Goal: Task Accomplishment & Management: Manage account settings

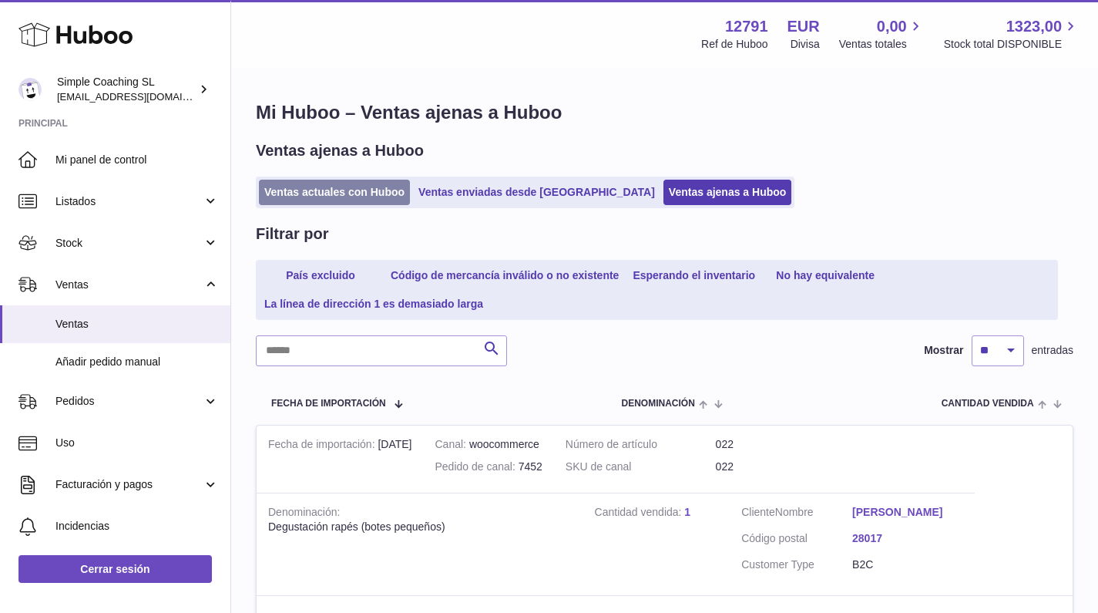
click at [342, 191] on link "Ventas actuales con Huboo" at bounding box center [334, 192] width 151 height 25
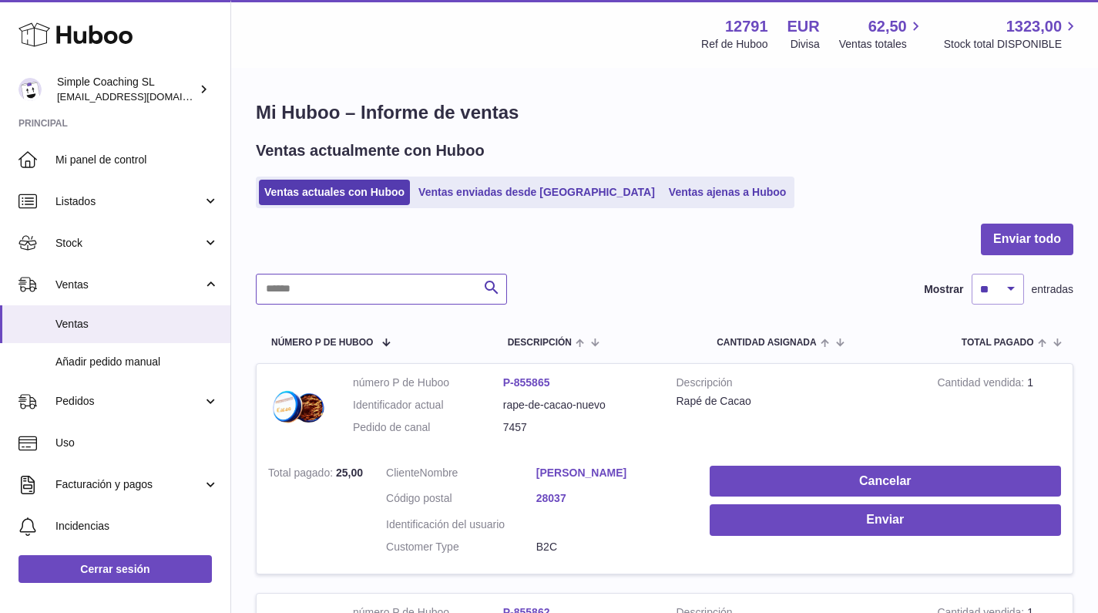
click at [332, 290] on input "text" at bounding box center [381, 289] width 251 height 31
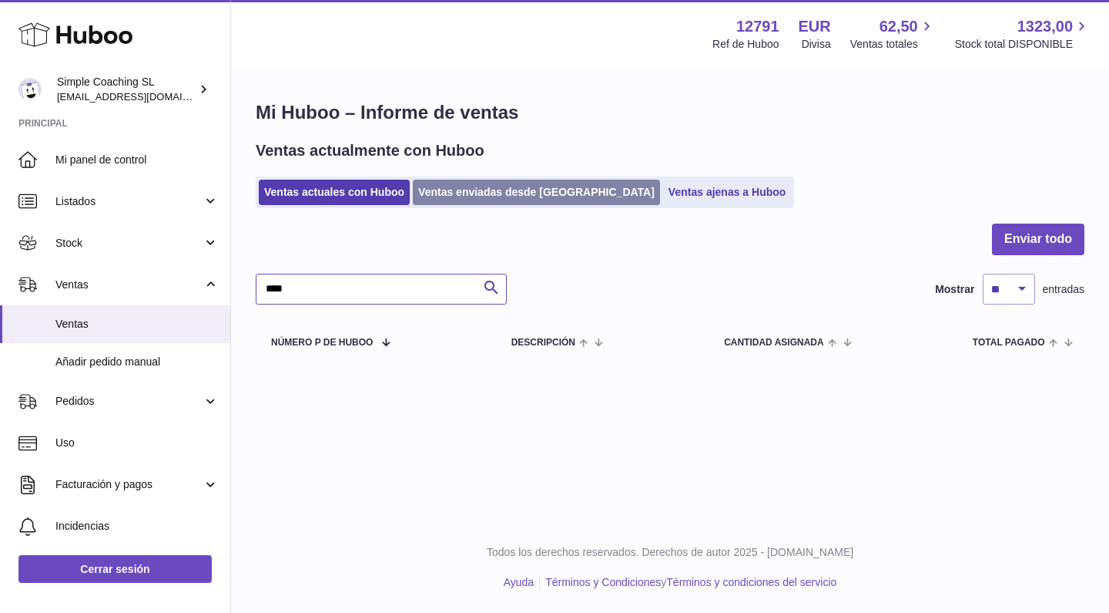
type input "****"
click at [479, 188] on link "Ventas enviadas desde [GEOGRAPHIC_DATA]" at bounding box center [536, 192] width 247 height 25
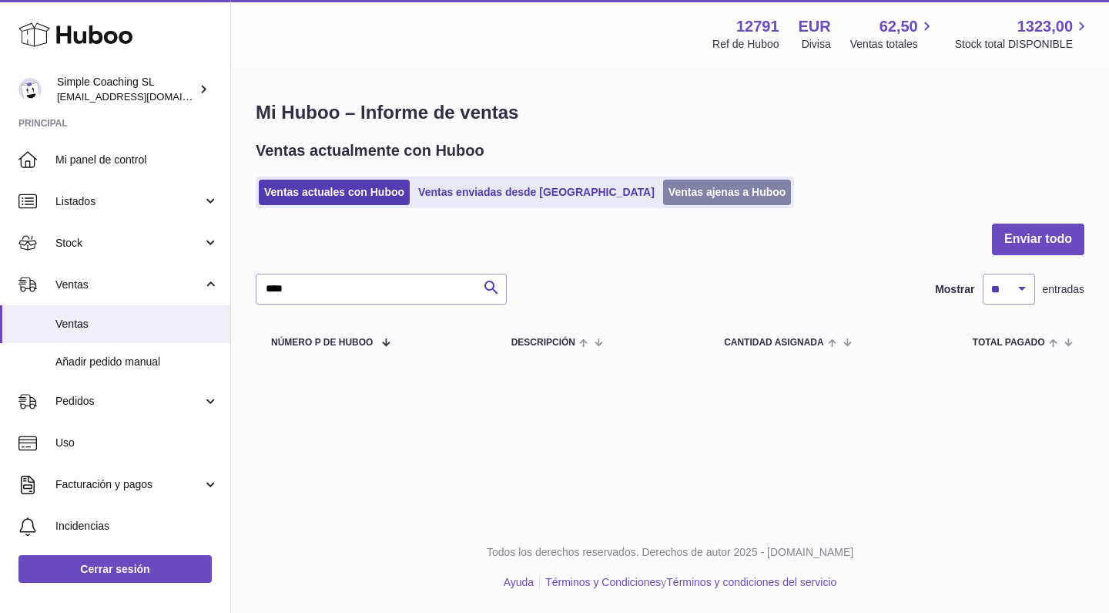
click at [663, 184] on link "Ventas ajenas a Huboo" at bounding box center [727, 192] width 129 height 25
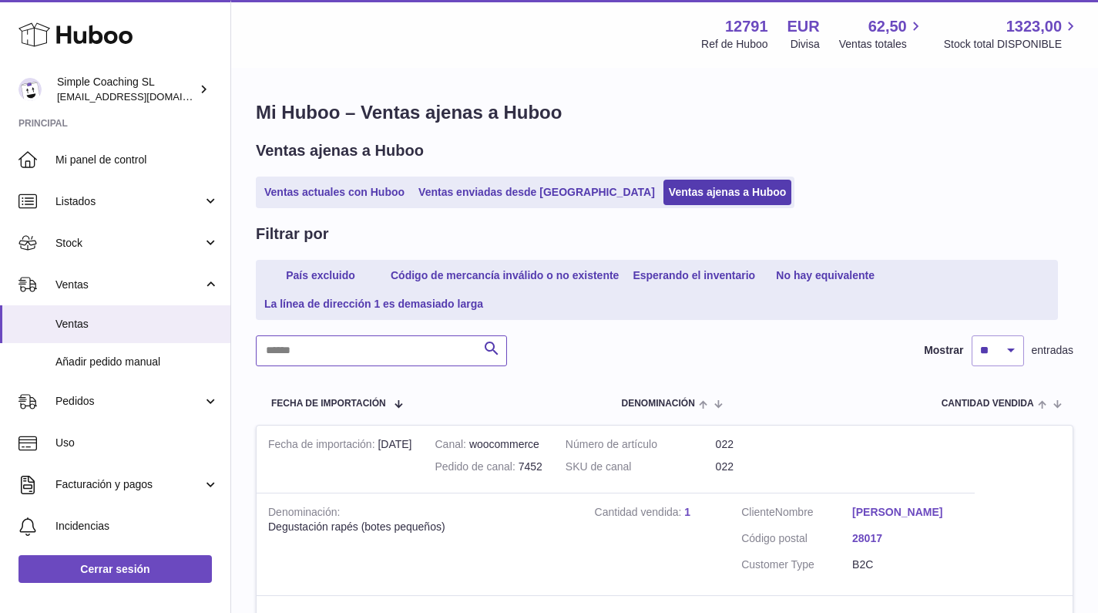
click at [336, 345] on input "text" at bounding box center [381, 350] width 251 height 31
type input "****"
click at [863, 510] on link "[PERSON_NAME]" at bounding box center [907, 512] width 111 height 15
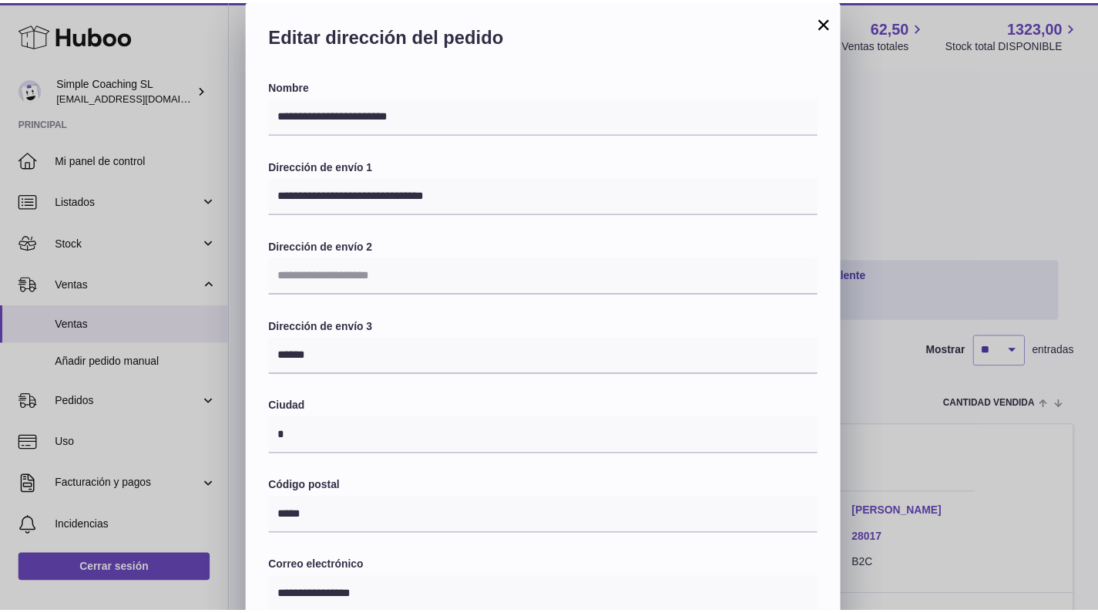
scroll to position [306, 0]
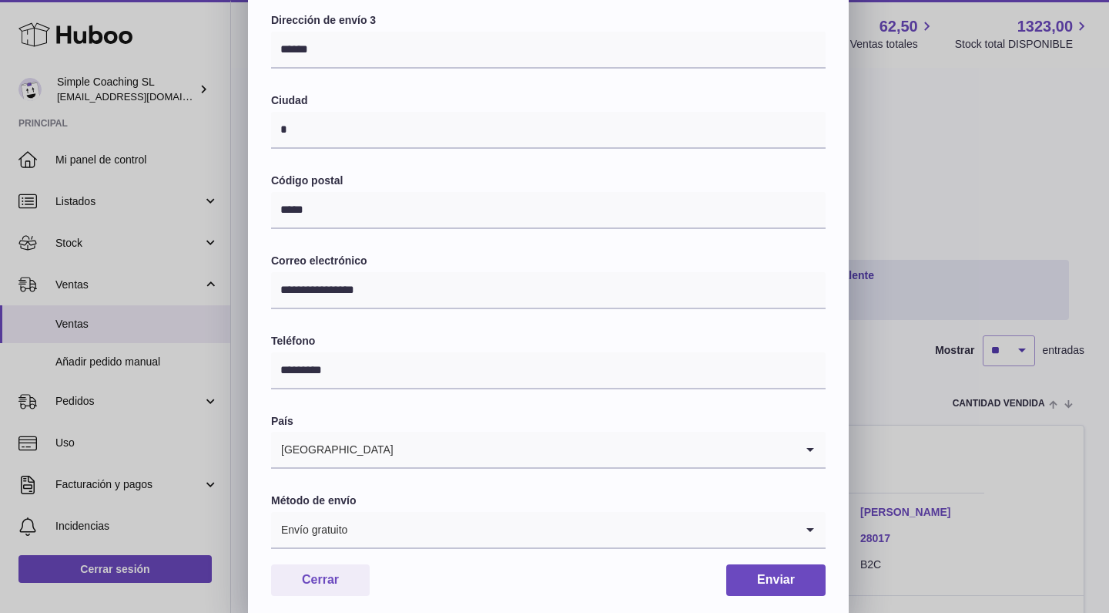
click at [936, 262] on div "**********" at bounding box center [554, 156] width 1109 height 925
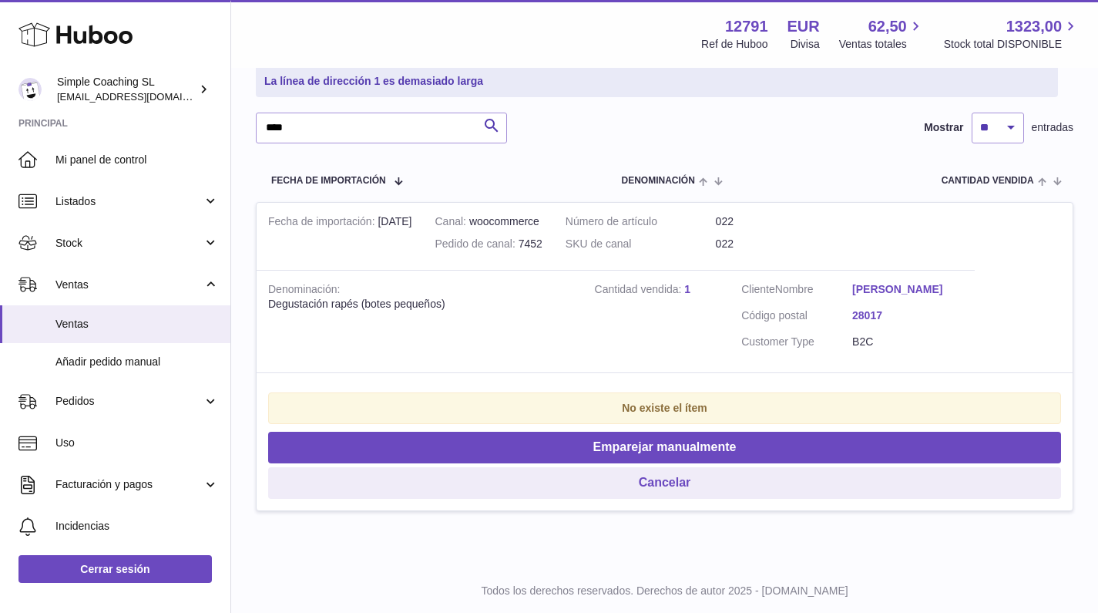
scroll to position [195, 0]
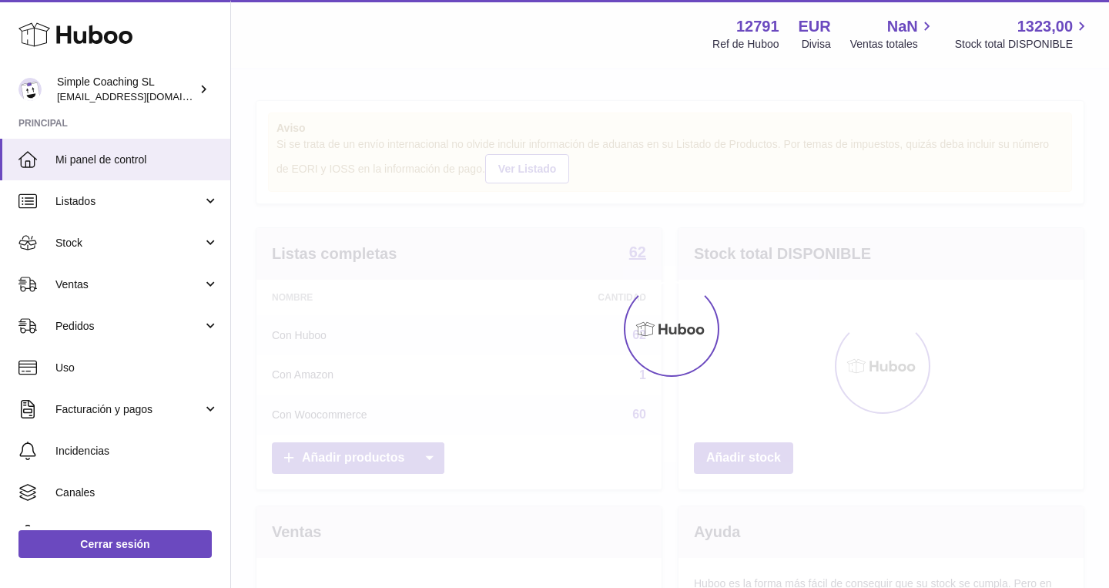
click at [97, 280] on span "Ventas" at bounding box center [128, 284] width 147 height 15
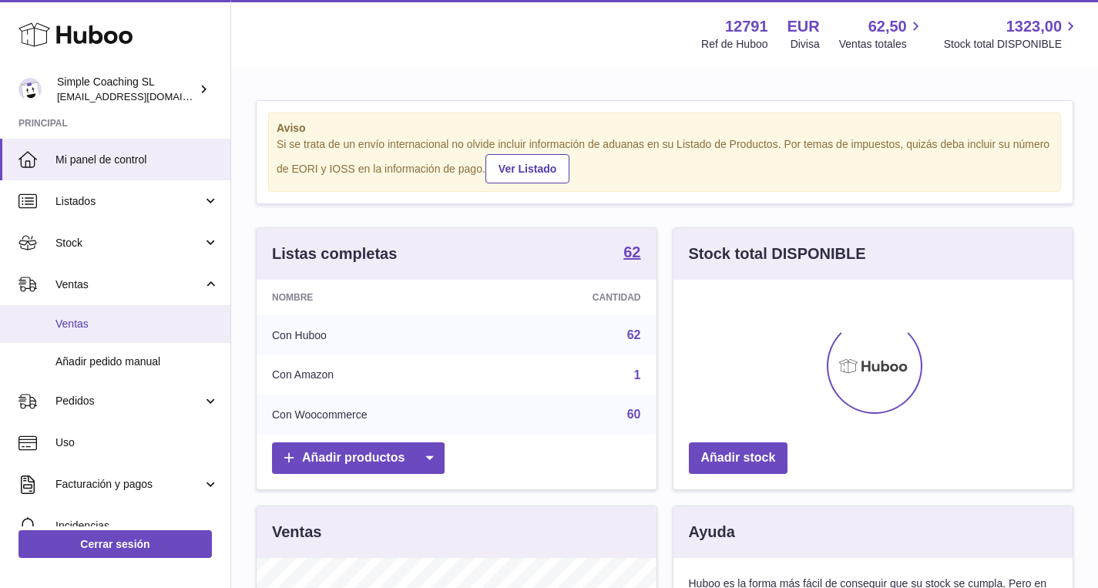
scroll to position [240, 399]
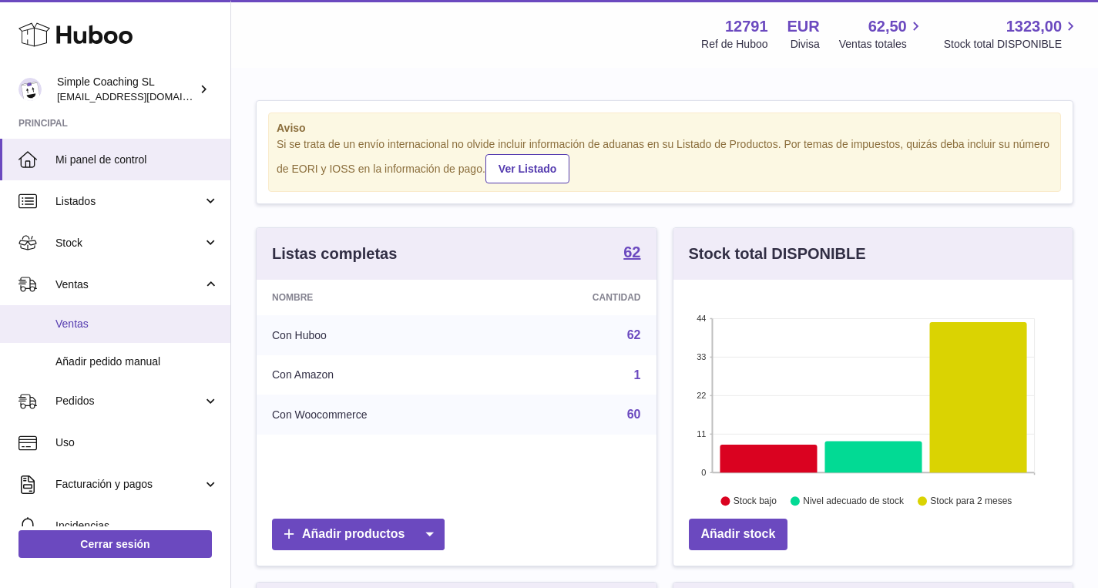
click at [118, 314] on link "Ventas" at bounding box center [115, 324] width 230 height 38
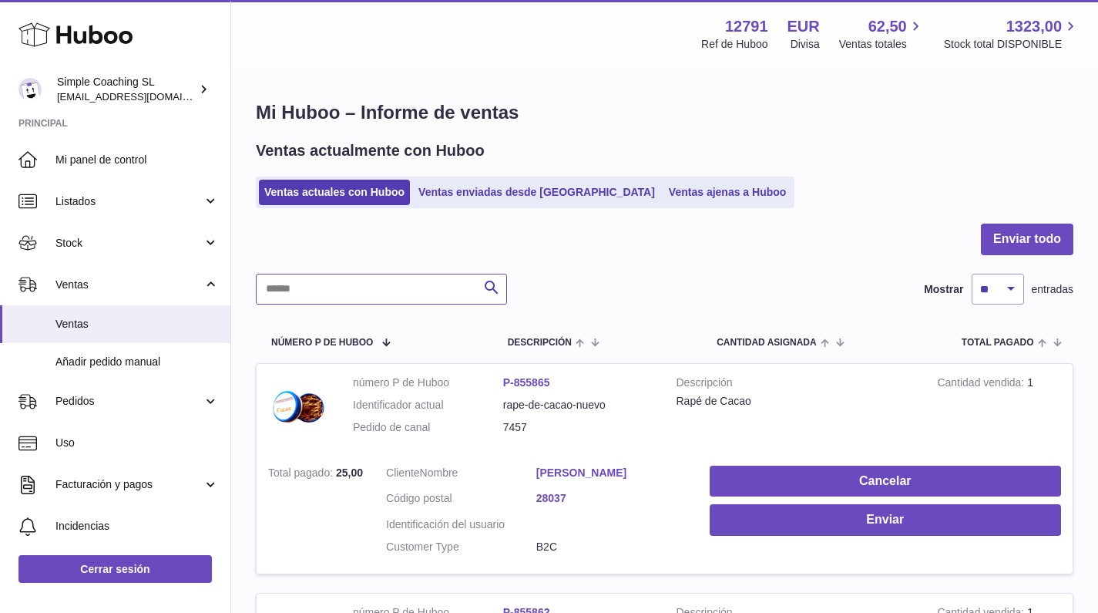
click at [311, 295] on input "text" at bounding box center [381, 289] width 251 height 31
type input "****"
click at [663, 196] on link "Ventas ajenas a Huboo" at bounding box center [727, 192] width 129 height 25
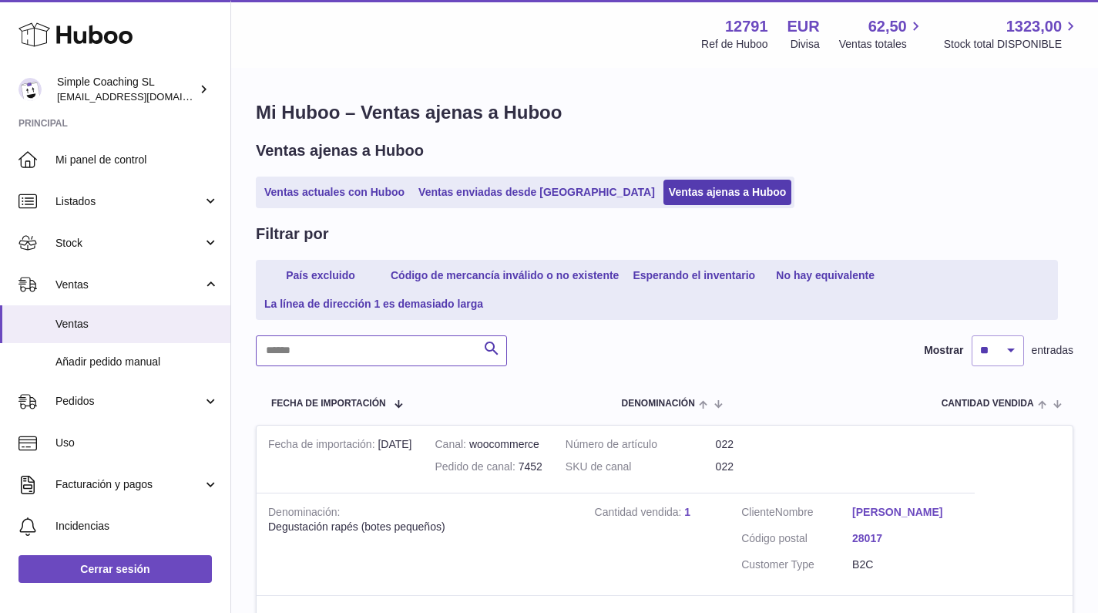
click at [309, 345] on input "text" at bounding box center [381, 350] width 251 height 31
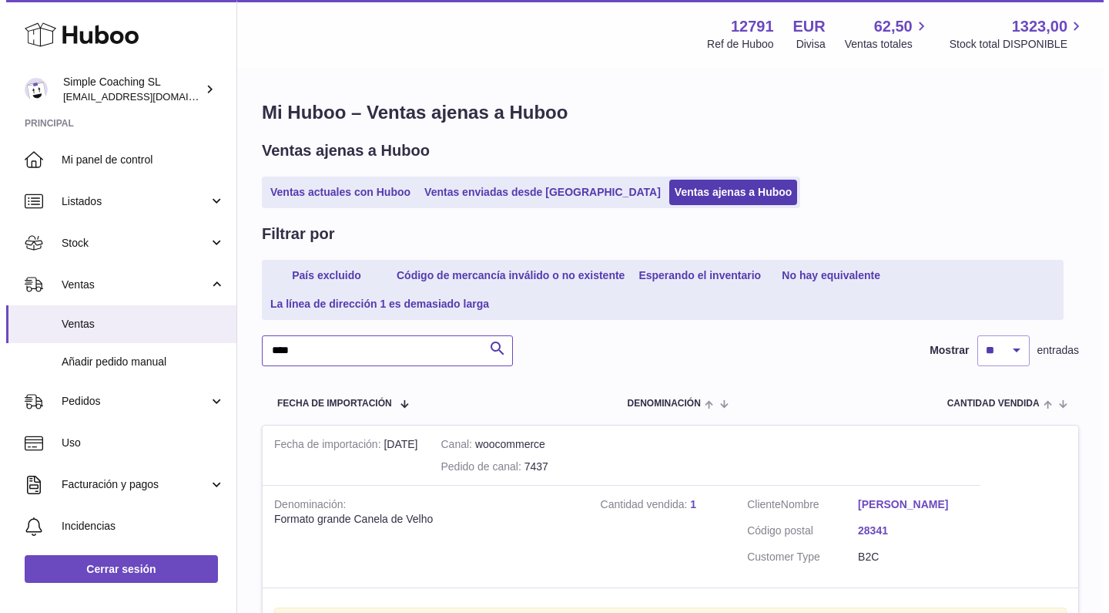
scroll to position [257, 0]
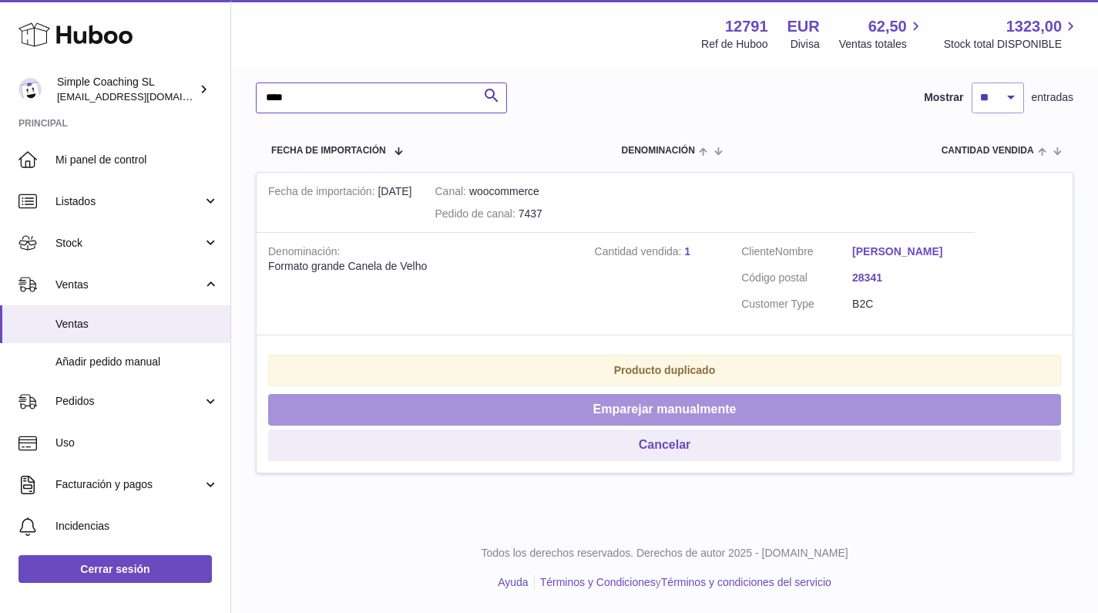
type input "****"
click at [658, 405] on button "Emparejar manualmente" at bounding box center [664, 410] width 793 height 32
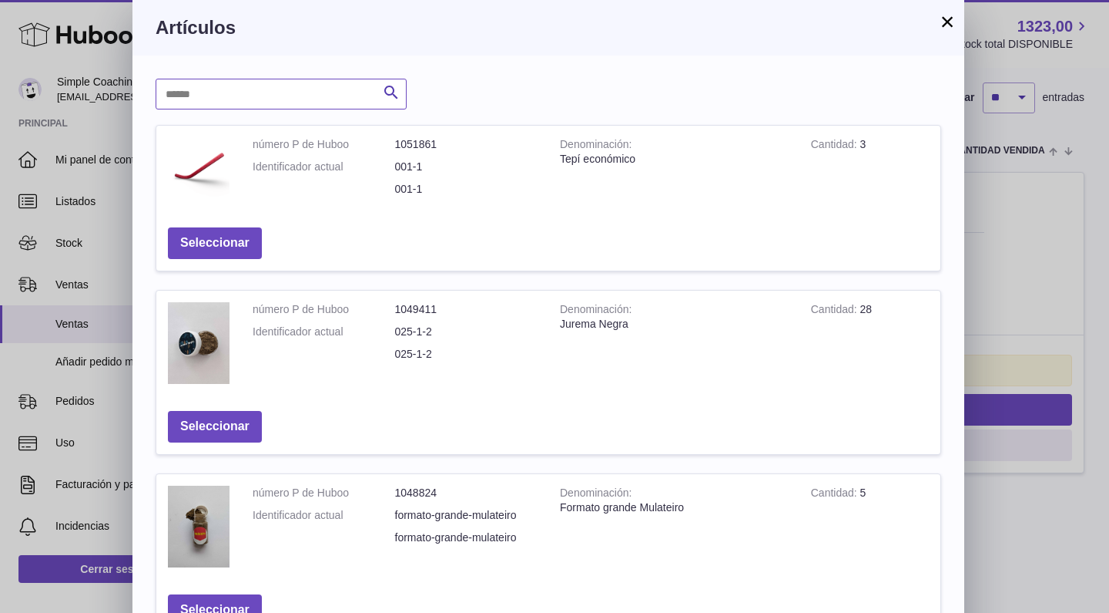
click at [232, 82] on input "text" at bounding box center [281, 94] width 251 height 31
type input "******"
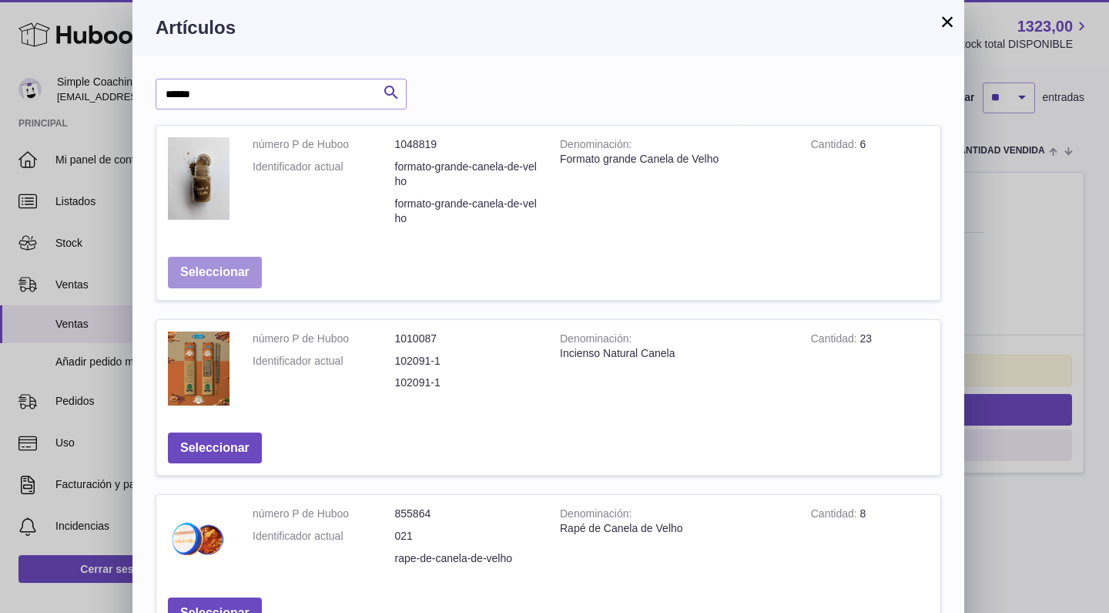
click at [248, 270] on button "Seleccionar" at bounding box center [215, 273] width 94 height 32
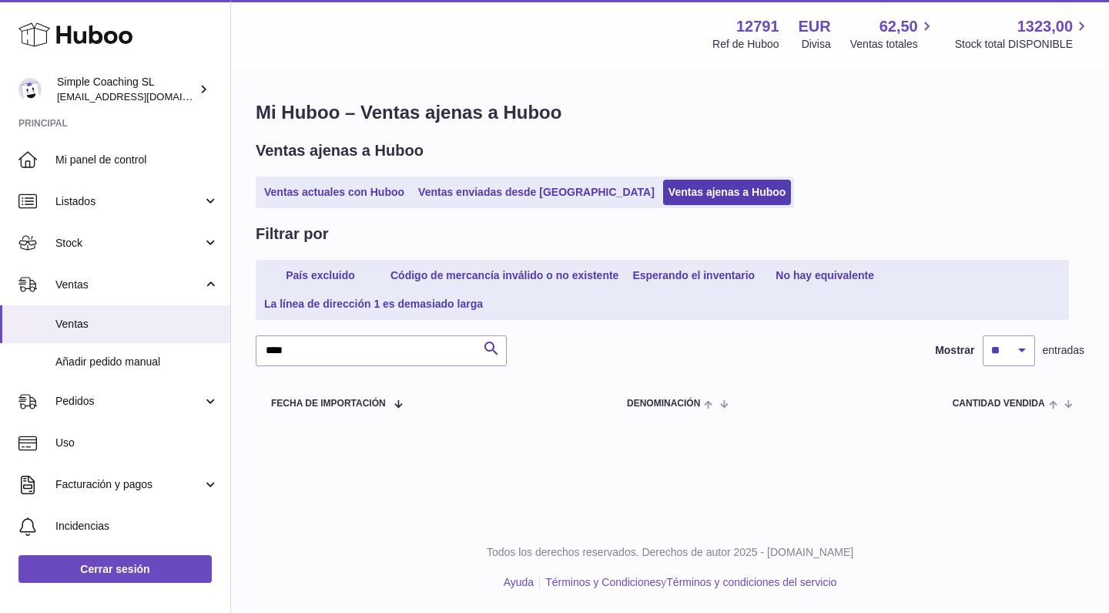
scroll to position [0, 0]
click at [325, 199] on link "Ventas actuales con Huboo" at bounding box center [334, 192] width 151 height 25
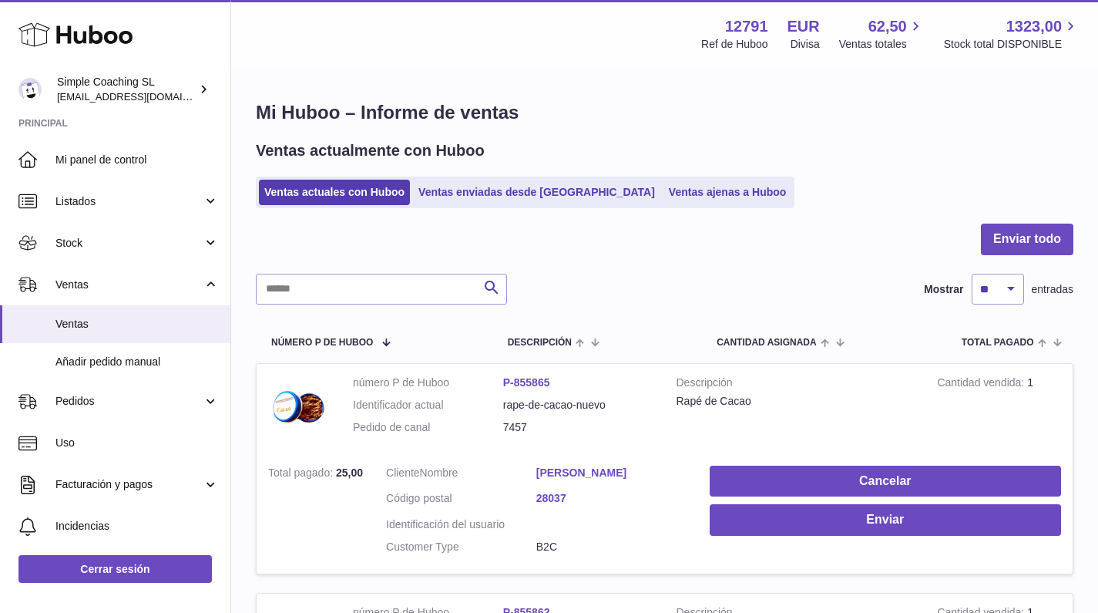
click at [346, 293] on input "text" at bounding box center [381, 289] width 251 height 31
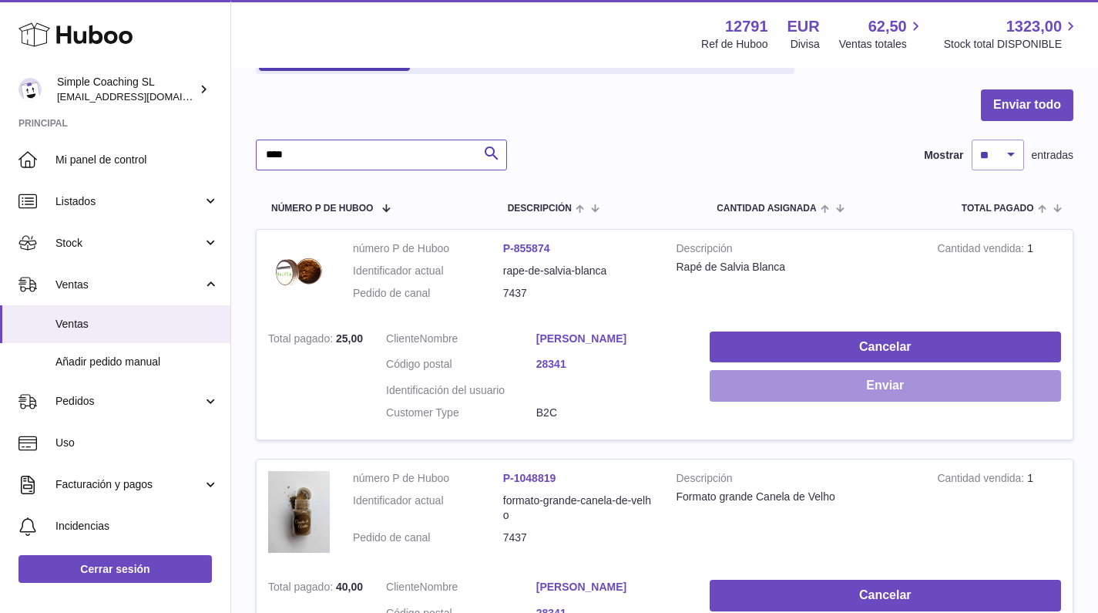
type input "****"
click at [817, 386] on button "Enviar" at bounding box center [885, 386] width 351 height 32
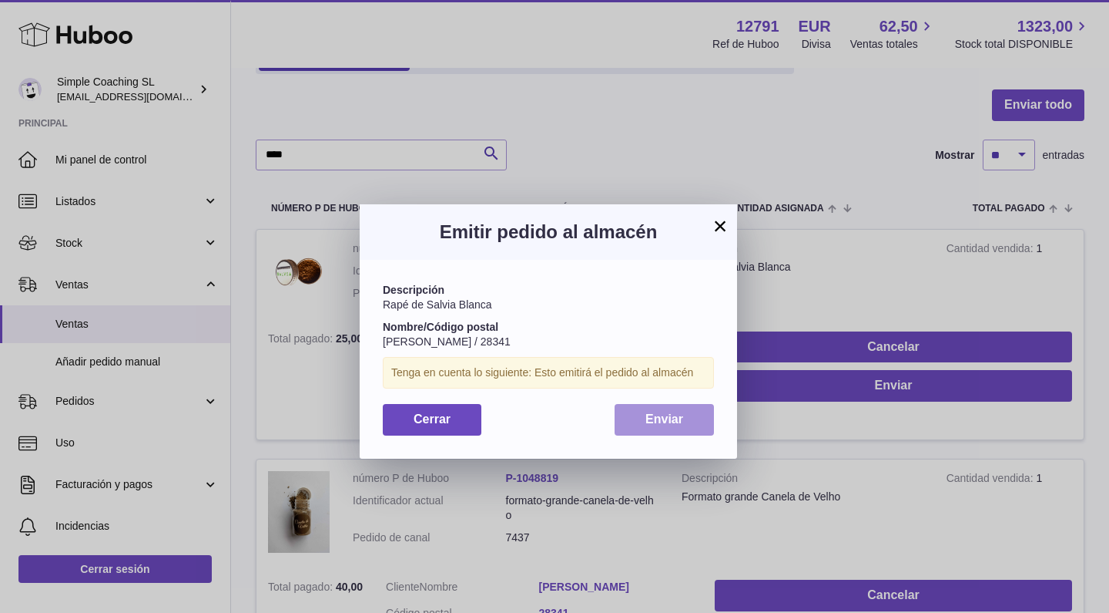
click at [686, 404] on button "Enviar" at bounding box center [664, 420] width 99 height 32
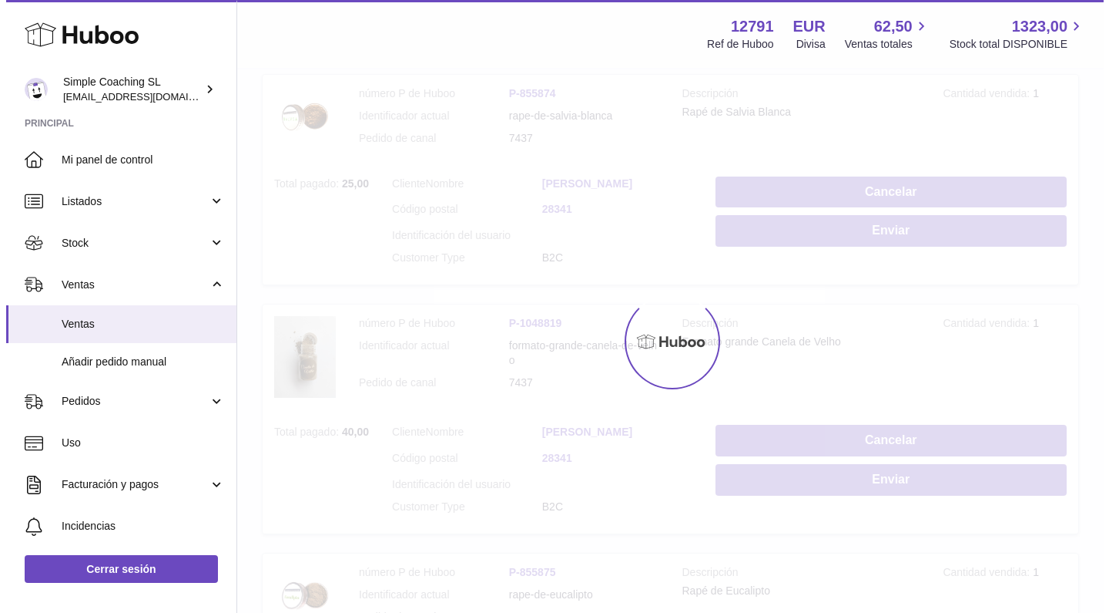
scroll to position [374, 0]
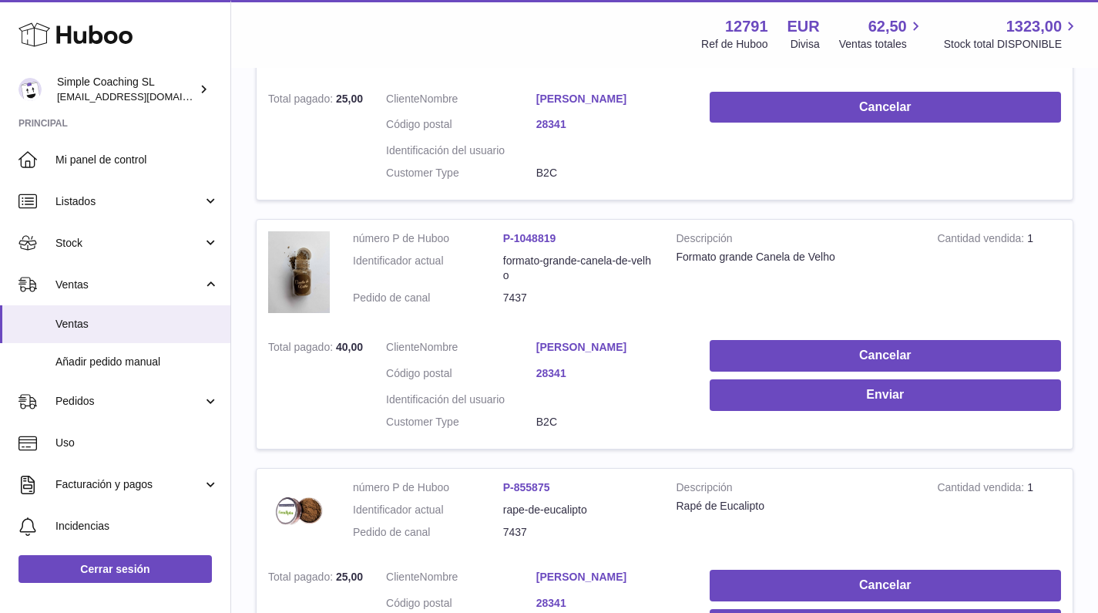
click at [835, 415] on td "Cancelar Enviar" at bounding box center [885, 388] width 374 height 120
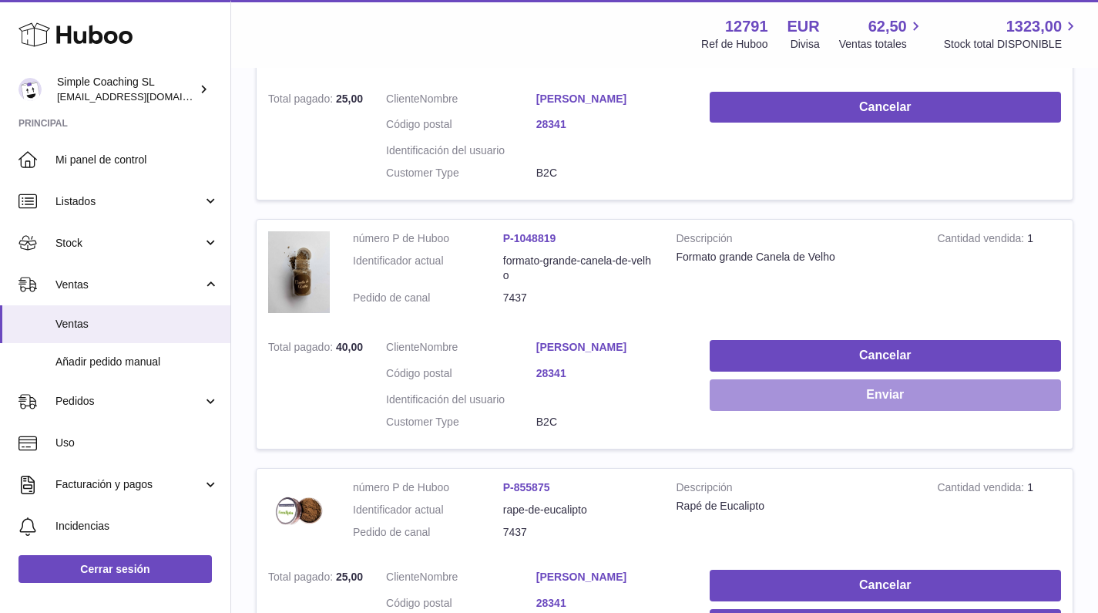
click at [809, 386] on button "Enviar" at bounding box center [885, 395] width 351 height 32
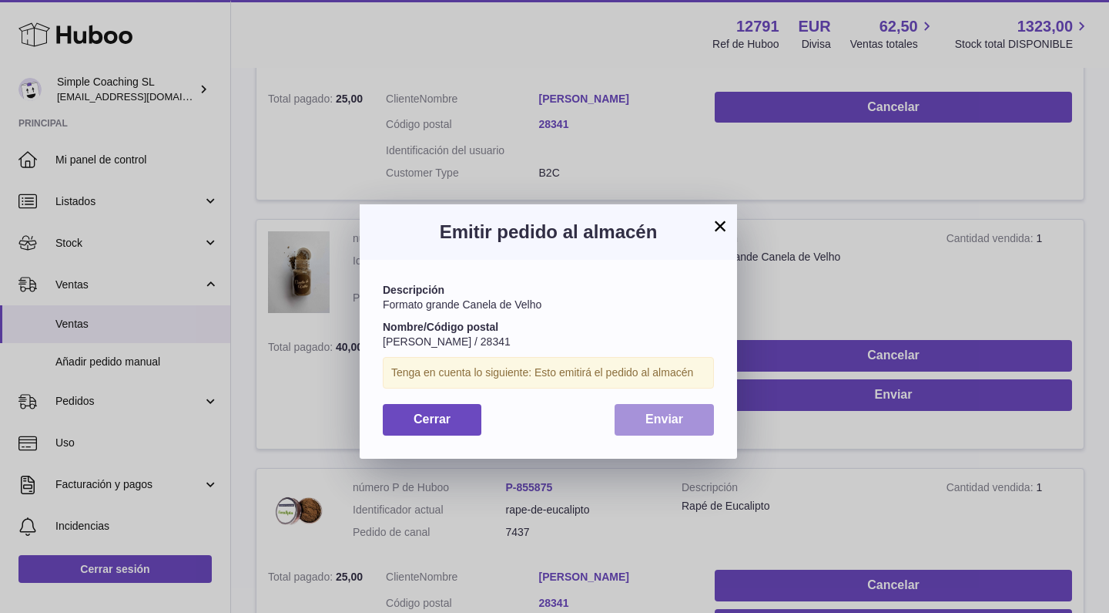
click at [669, 417] on span "Enviar" at bounding box center [665, 418] width 38 height 13
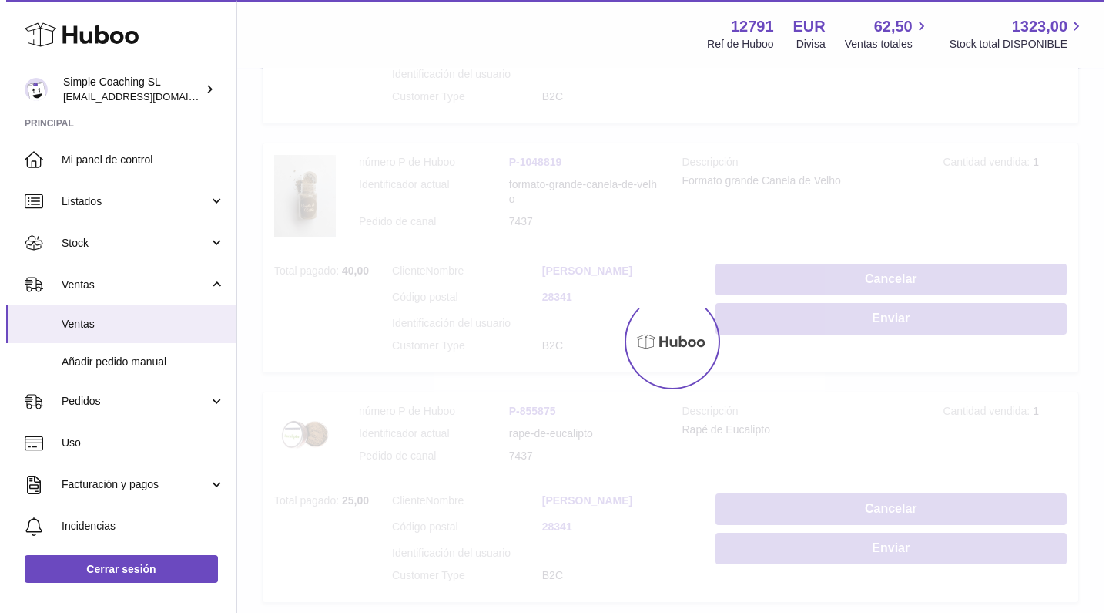
scroll to position [605, 0]
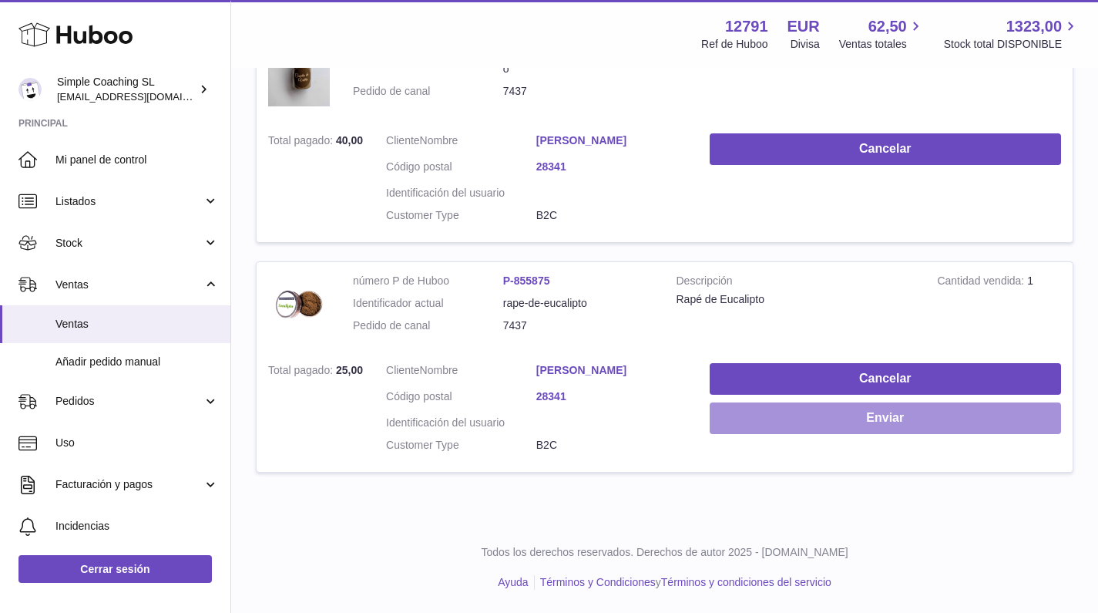
click at [841, 411] on button "Enviar" at bounding box center [885, 418] width 351 height 32
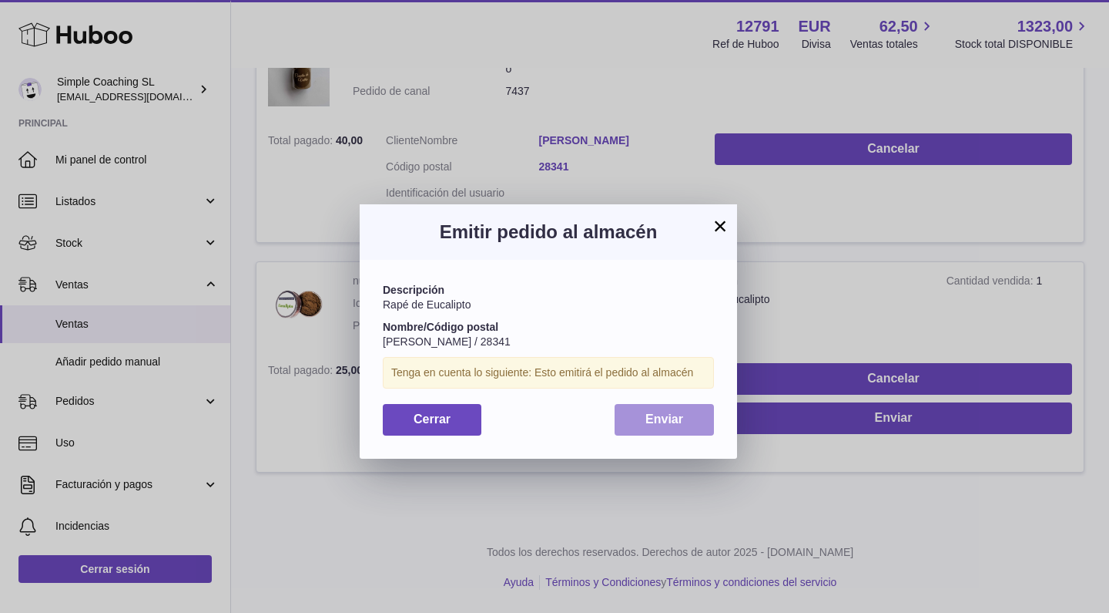
click at [668, 420] on span "Enviar" at bounding box center [665, 418] width 38 height 13
